Goal: Task Accomplishment & Management: Manage account settings

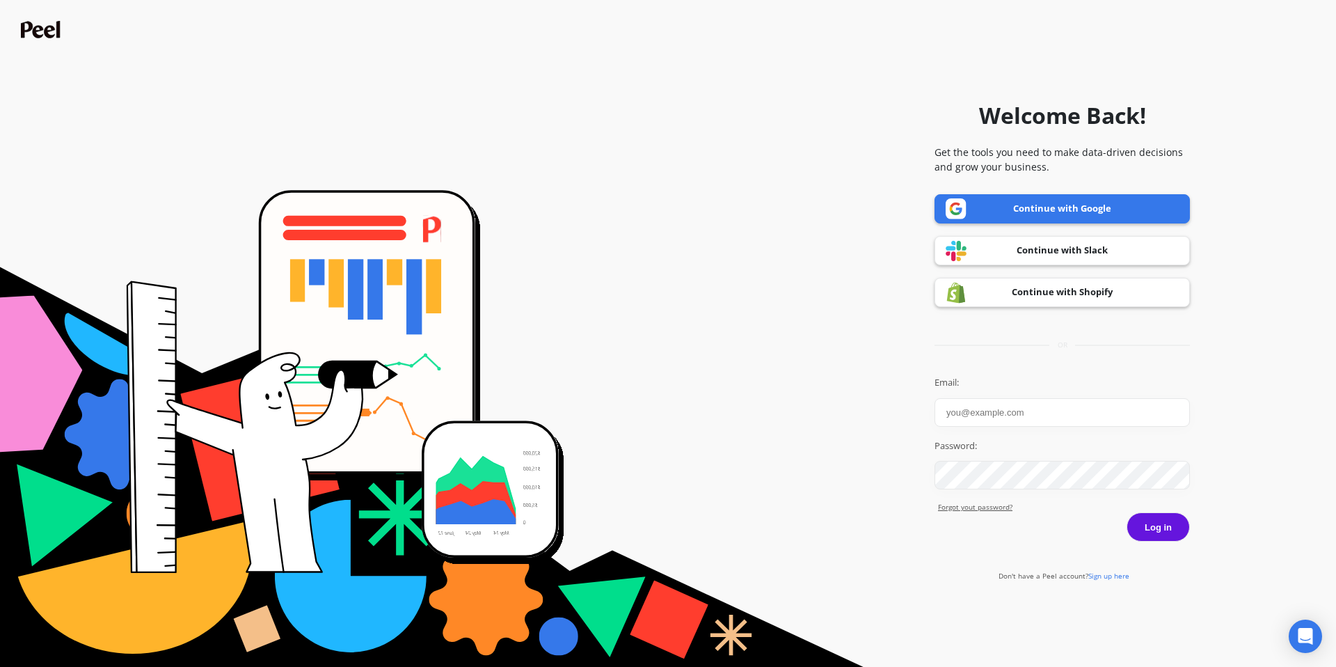
click at [1051, 212] on link "Continue with Google" at bounding box center [1062, 208] width 255 height 29
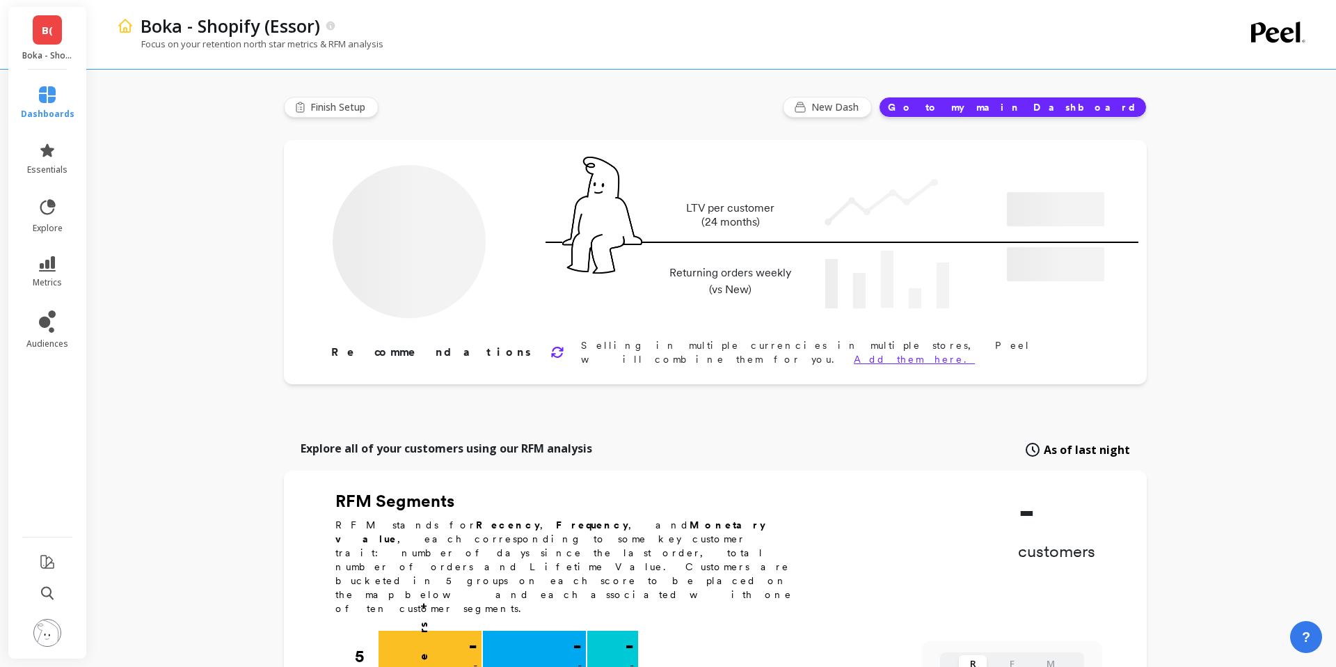
type input "Champions"
type input "32240"
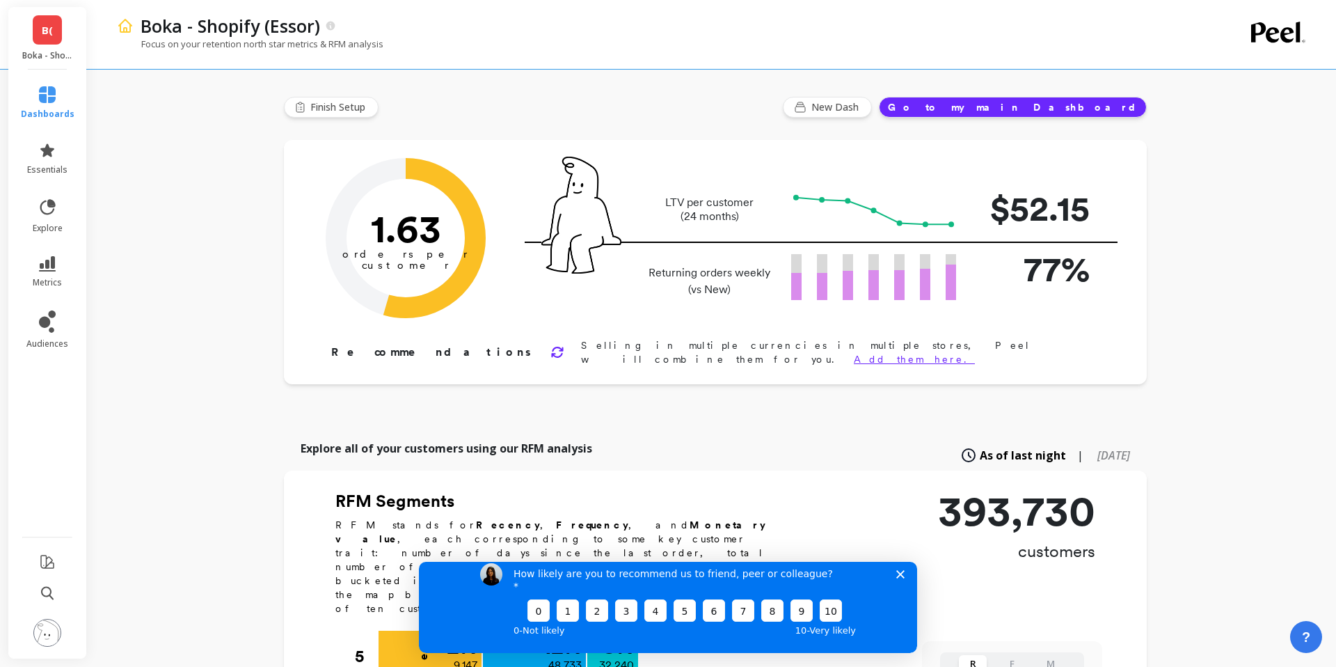
click at [897, 580] on div "How likely are you to recommend us to friend, peer or colleague? 0 1 2 3 4 5 6 …" at bounding box center [668, 600] width 498 height 104
click at [52, 50] on p "Boka - Shopify (Essor)" at bounding box center [47, 55] width 51 height 11
click at [56, 95] on link "dashboards" at bounding box center [48, 102] width 54 height 33
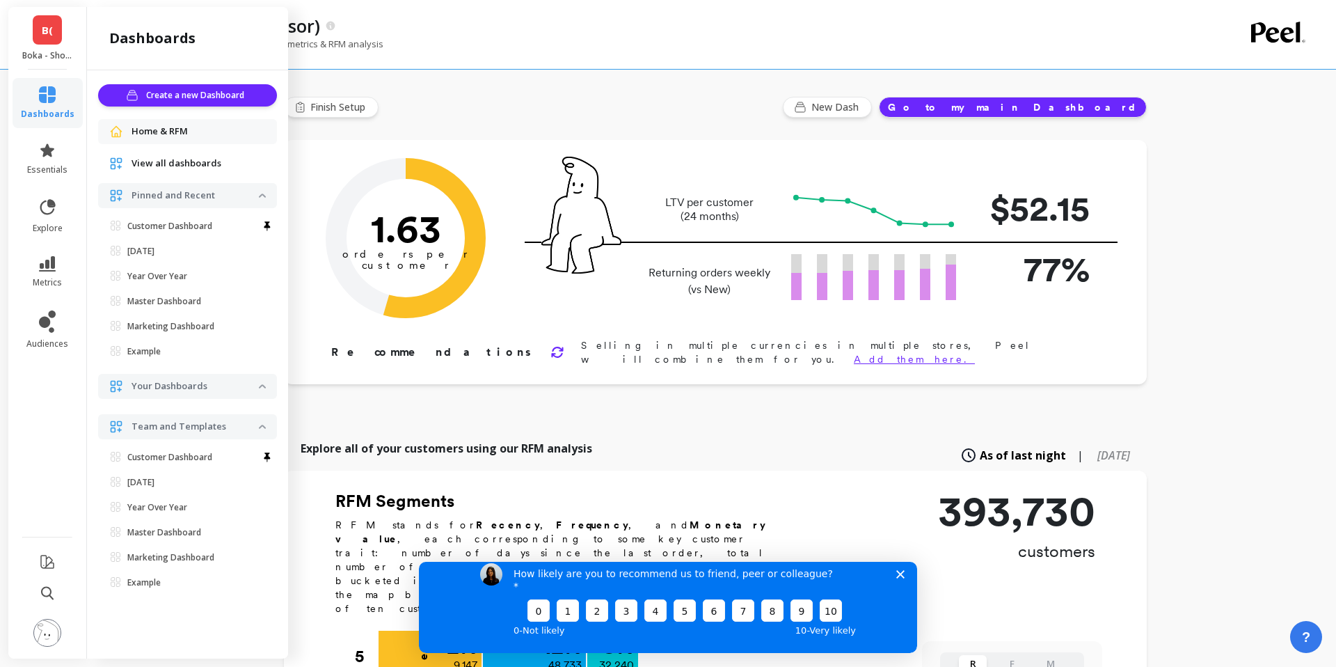
click at [54, 49] on div "B( Boka - Shopify (Essor)" at bounding box center [47, 38] width 78 height 63
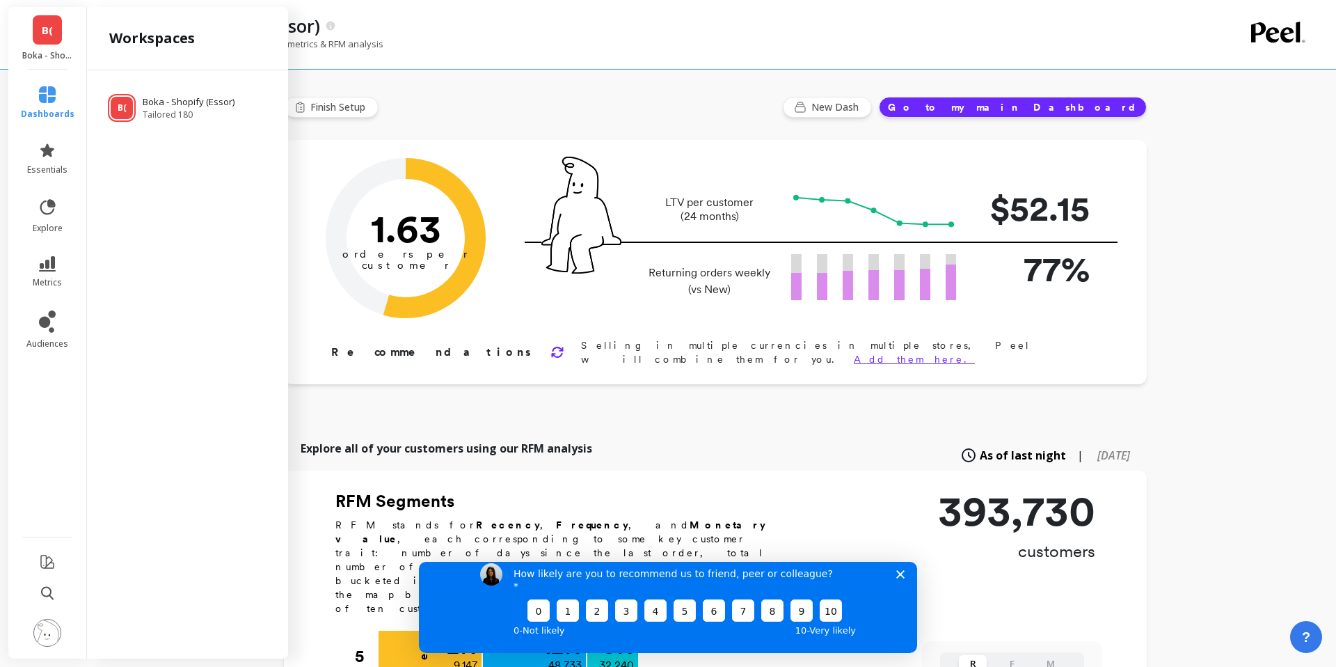
click at [48, 105] on link "dashboards" at bounding box center [48, 102] width 54 height 33
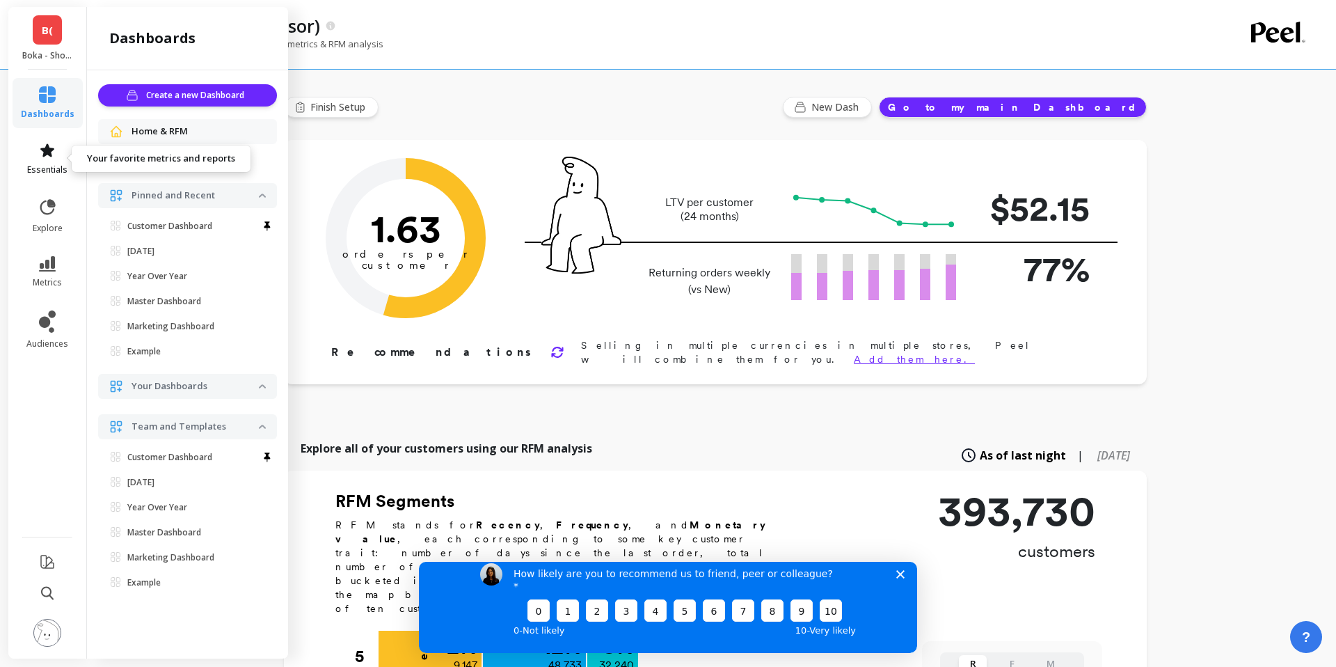
click at [51, 165] on span "essentials" at bounding box center [47, 169] width 40 height 11
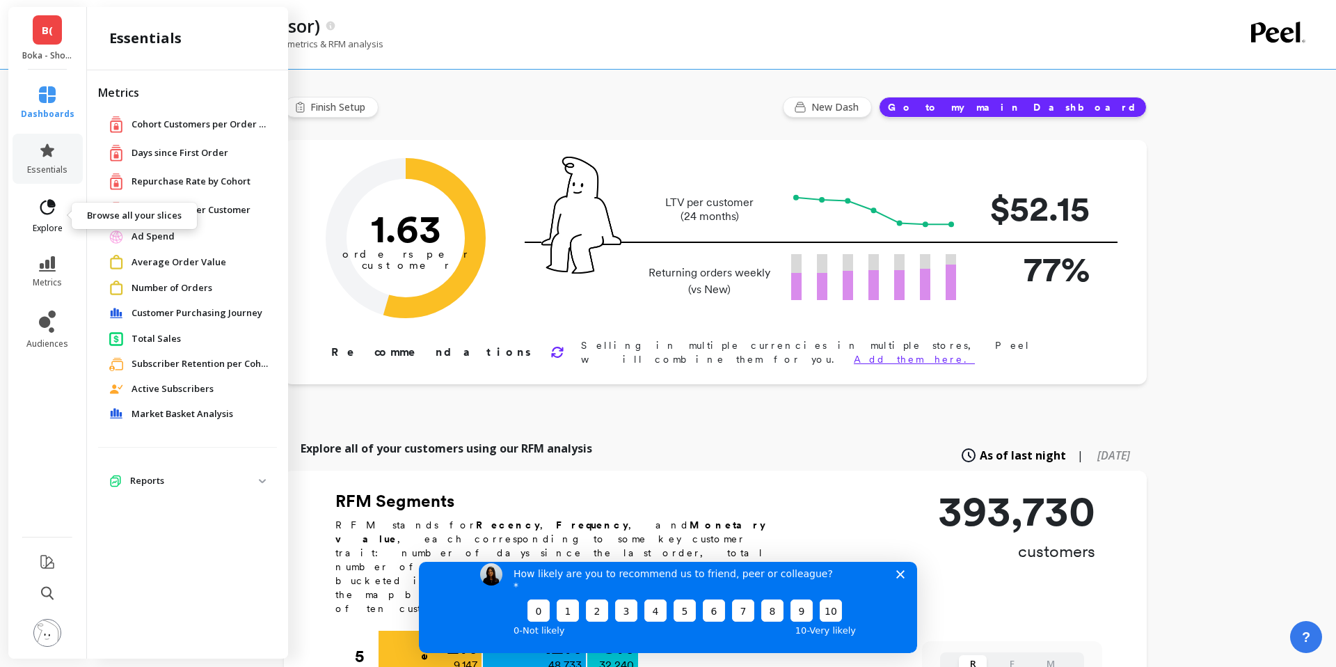
click at [49, 216] on icon at bounding box center [47, 207] width 19 height 19
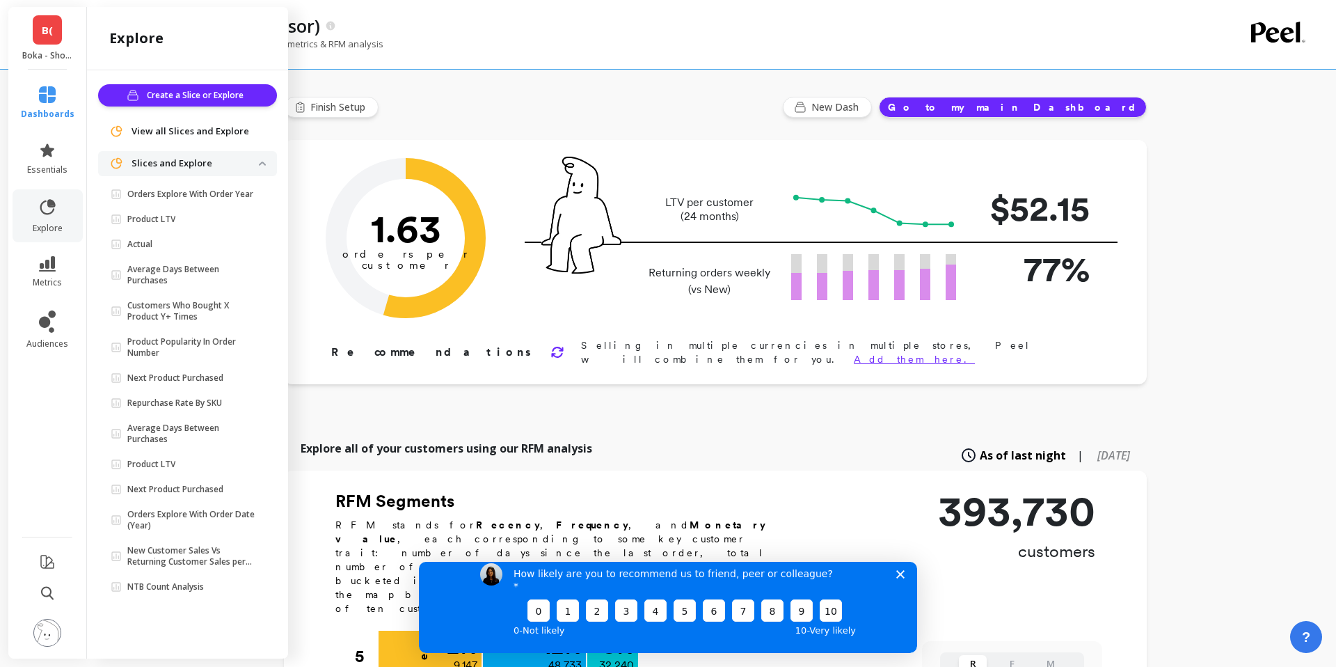
click at [49, 255] on li "metrics" at bounding box center [48, 272] width 70 height 49
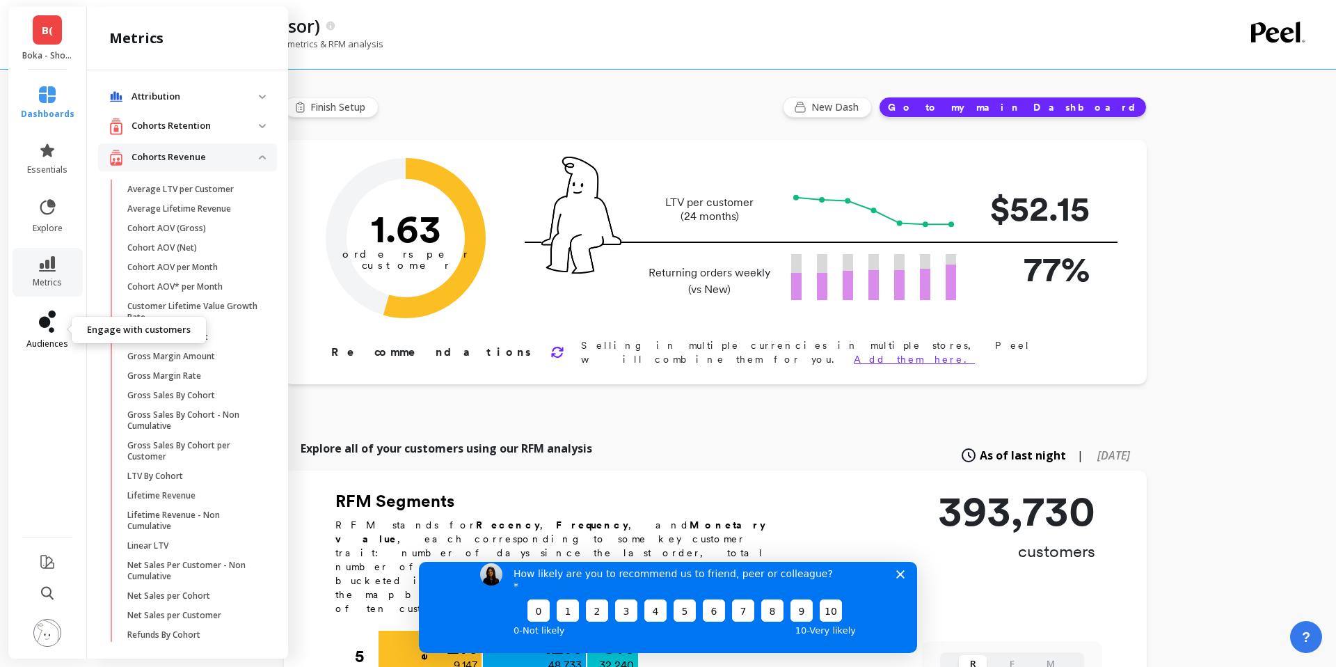
click at [49, 313] on icon at bounding box center [52, 314] width 8 height 8
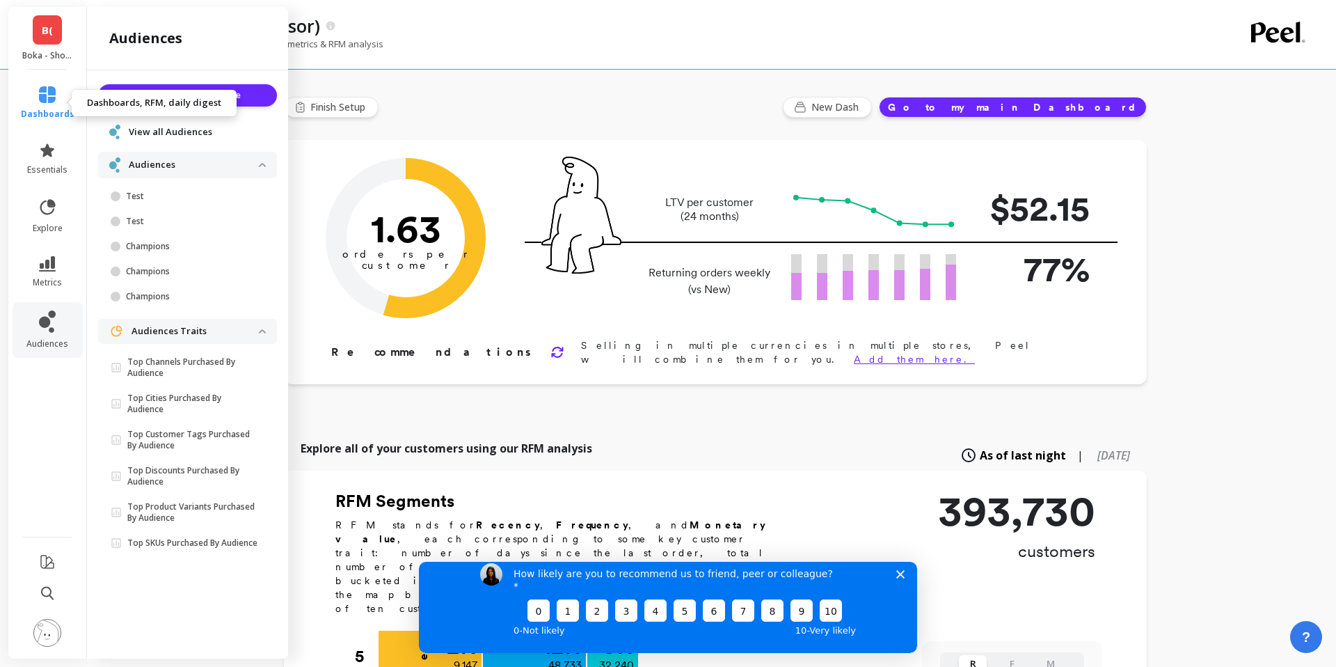
click at [42, 95] on icon at bounding box center [47, 94] width 17 height 17
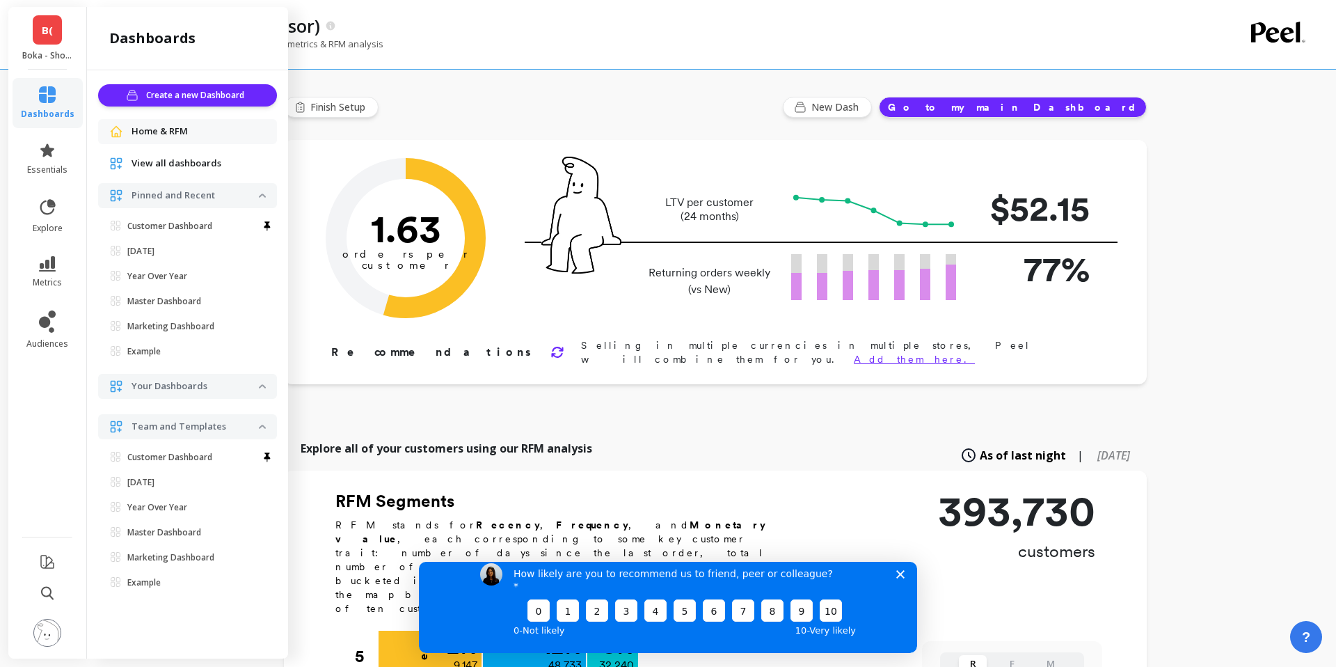
click at [45, 31] on span "B(" at bounding box center [47, 30] width 11 height 16
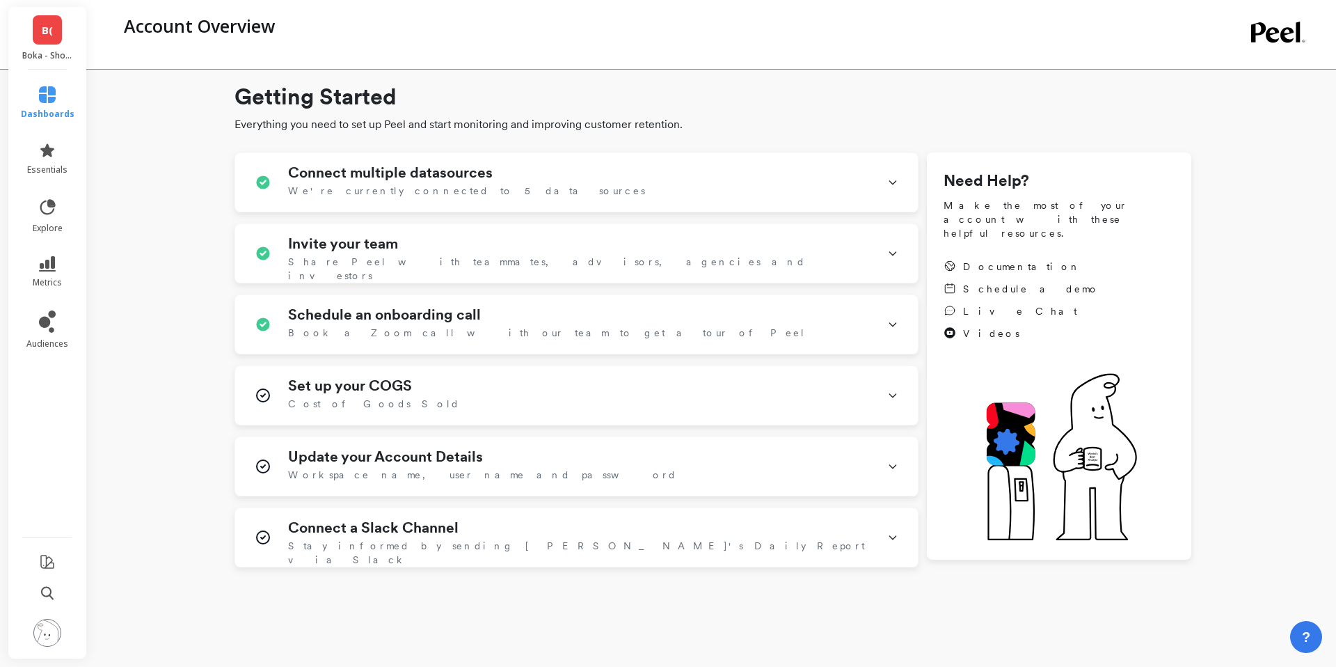
click at [54, 34] on link "B(" at bounding box center [47, 29] width 29 height 29
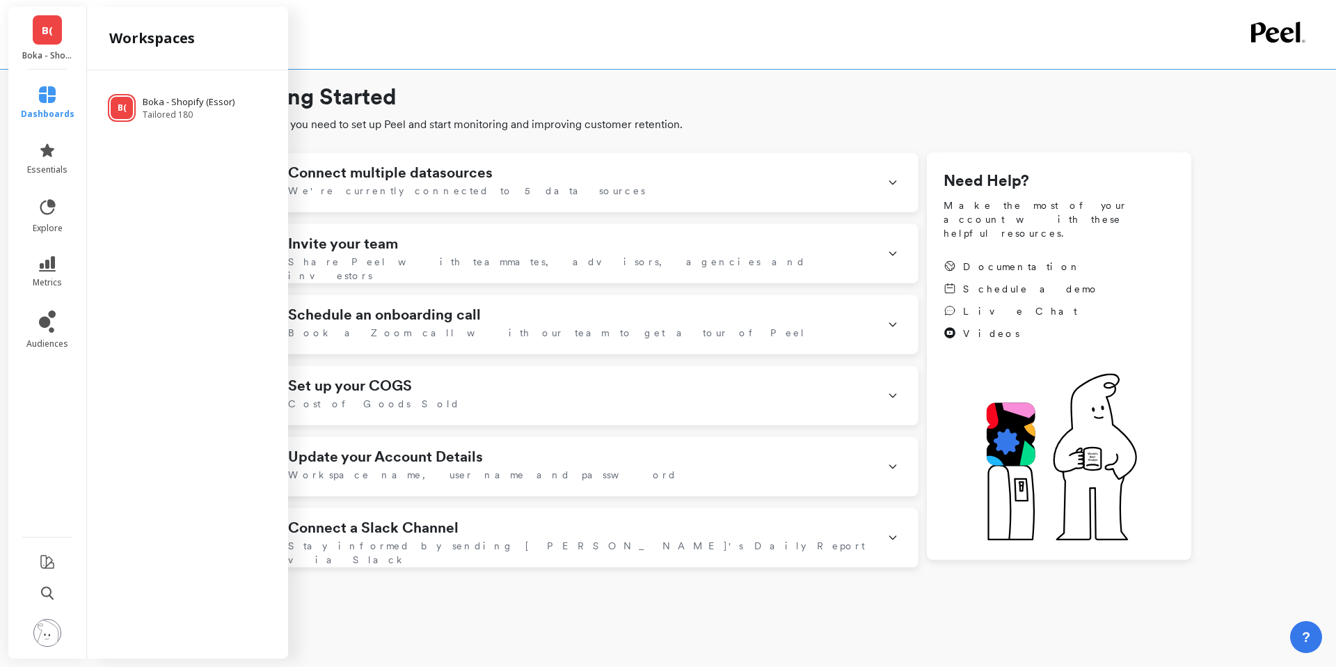
click at [56, 637] on img at bounding box center [47, 633] width 28 height 28
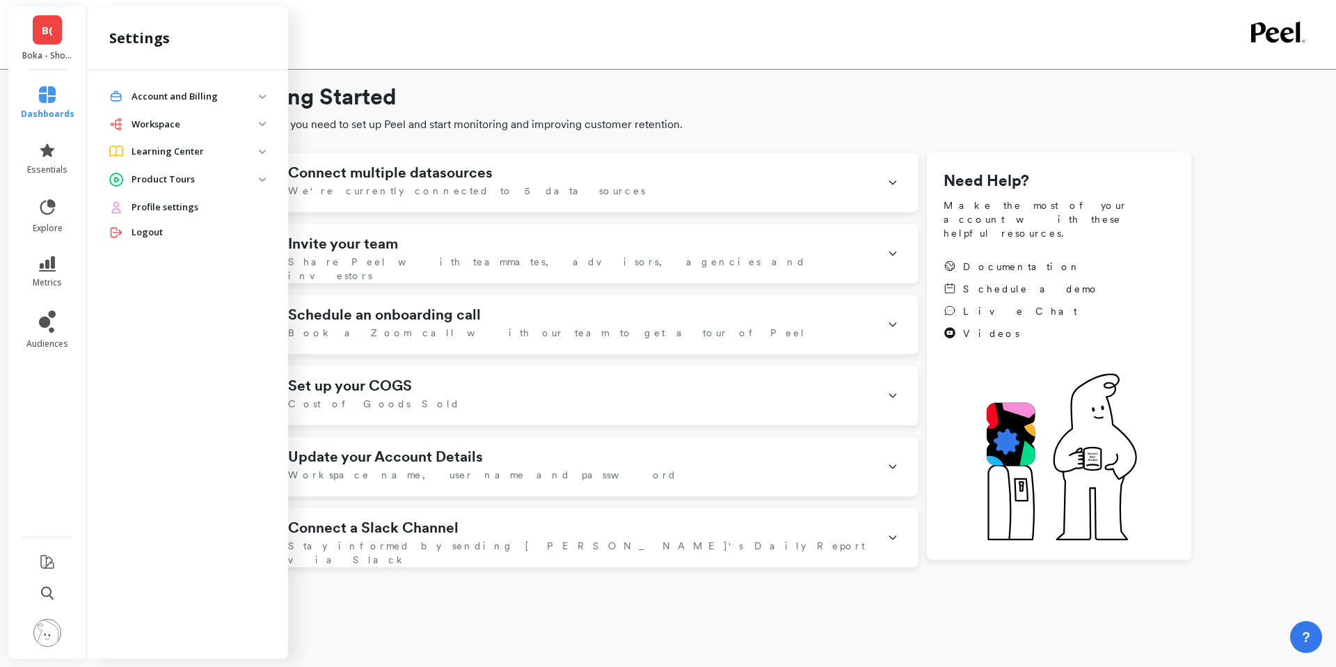
click at [180, 228] on link "Logout" at bounding box center [199, 232] width 134 height 14
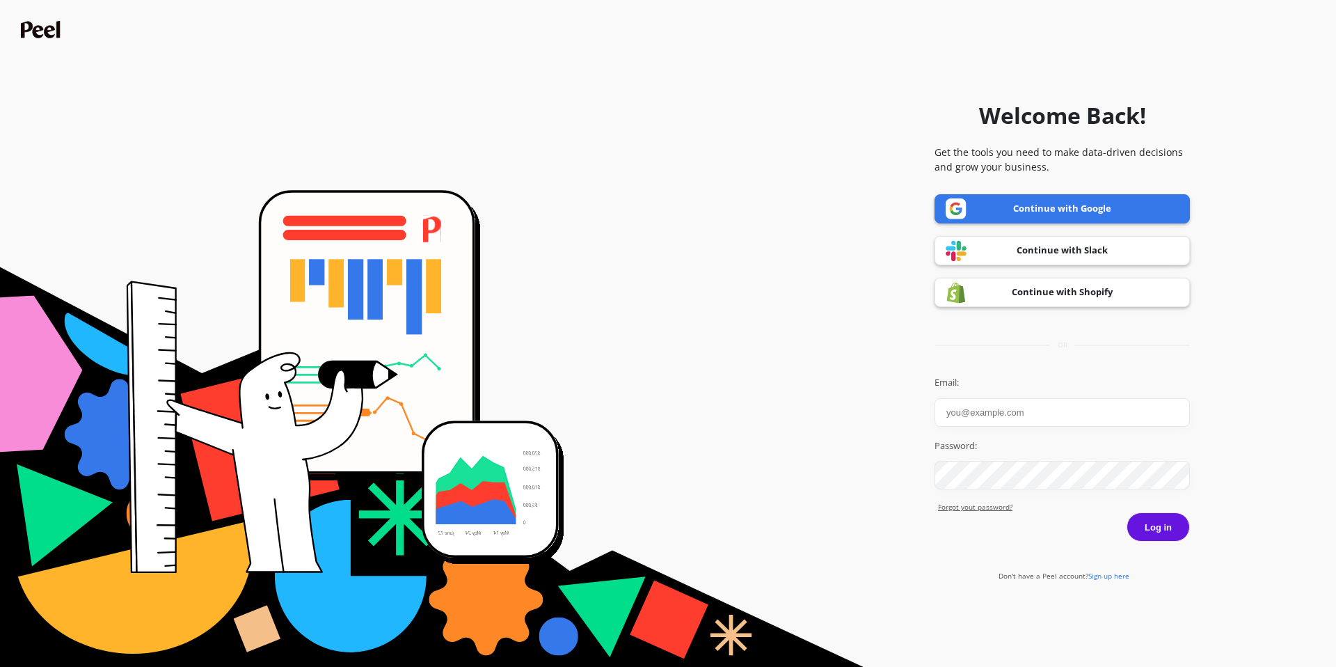
click at [1024, 419] on input "Email:" at bounding box center [1062, 412] width 255 height 29
